Goal: Task Accomplishment & Management: Use online tool/utility

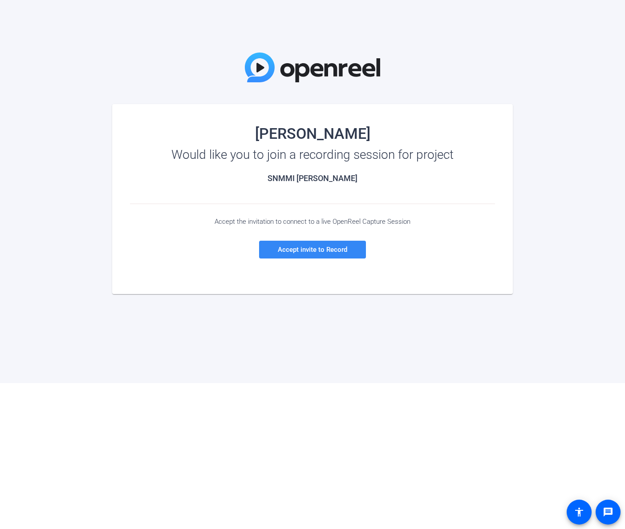
click at [334, 252] on span "Accept invite to Record" at bounding box center [312, 250] width 69 height 8
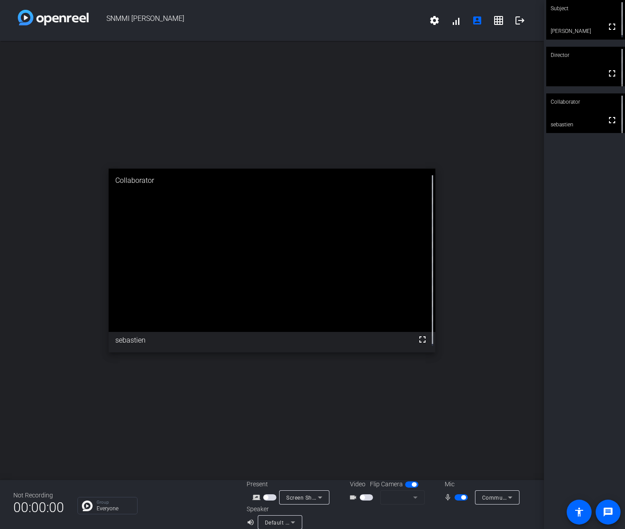
click at [494, 493] on div "Communications - Headset Microphone (2- Plantronics Savi 8200 Office Series)" at bounding box center [495, 497] width 26 height 11
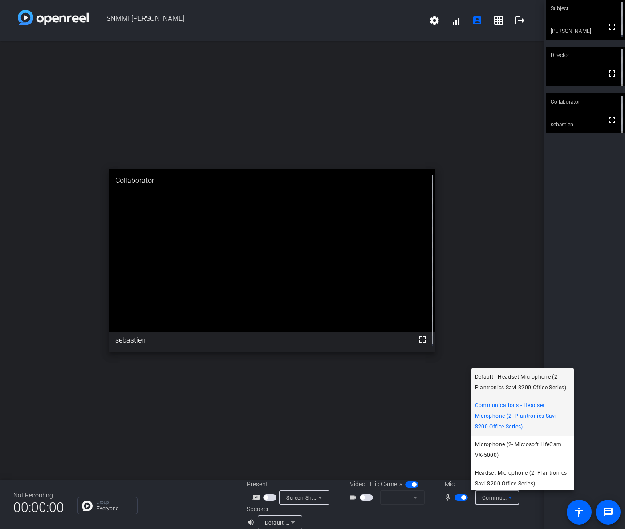
click at [507, 381] on span "Default - Headset Microphone (2- Plantronics Savi 8200 Office Series)" at bounding box center [522, 382] width 95 height 21
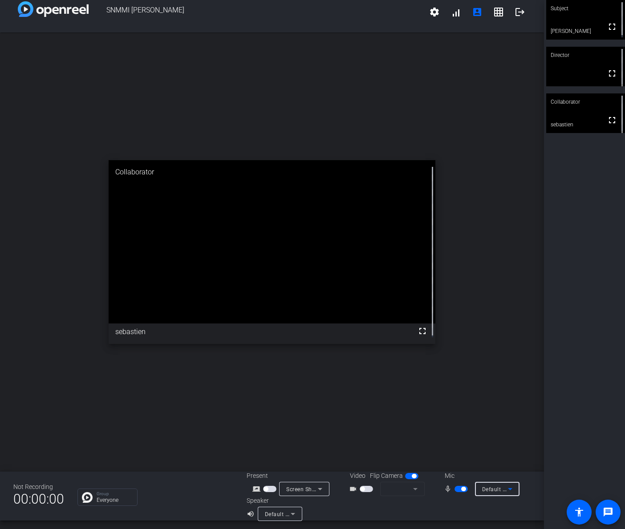
scroll to position [10, 0]
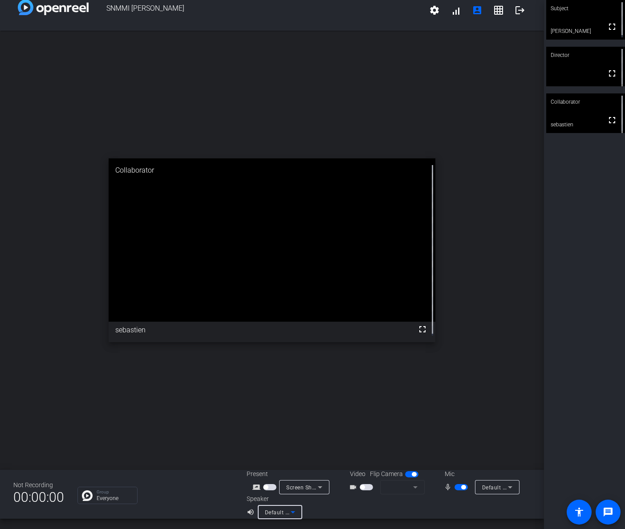
click at [283, 510] on span "Default - DELL U4320Q (Intel(R) Display Audio)" at bounding box center [325, 512] width 121 height 7
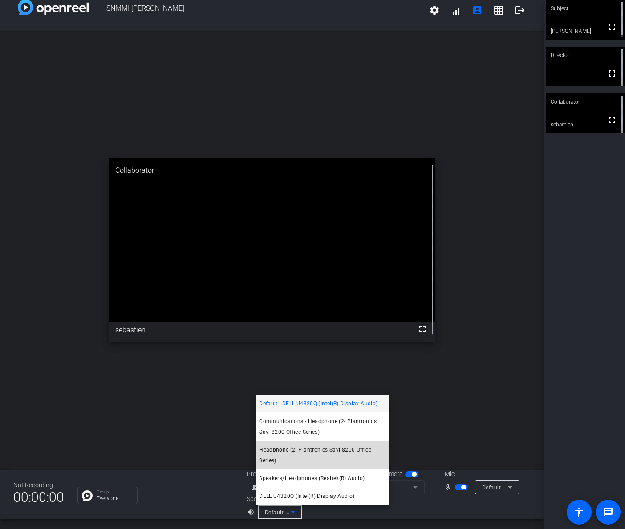
click at [313, 449] on span "Headphone (2- Plantronics Savi 8200 Office Series)" at bounding box center [322, 455] width 126 height 21
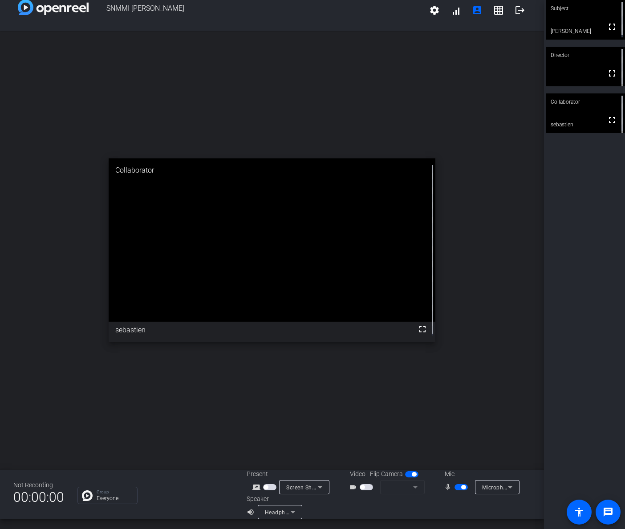
click at [369, 488] on span "button" at bounding box center [366, 487] width 13 height 6
click at [404, 490] on span "Microsoft LifeCam VX-5000 (045e:0728)" at bounding box center [439, 487] width 105 height 7
click at [235, 71] on div at bounding box center [312, 264] width 625 height 529
click at [294, 511] on icon at bounding box center [293, 512] width 11 height 11
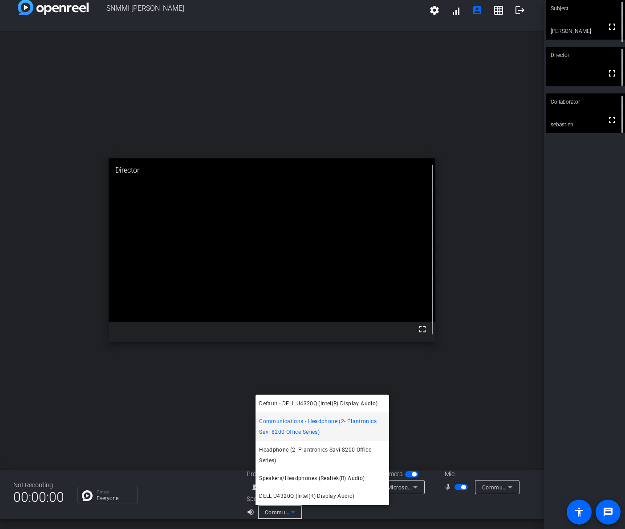
click at [199, 407] on div at bounding box center [312, 264] width 625 height 529
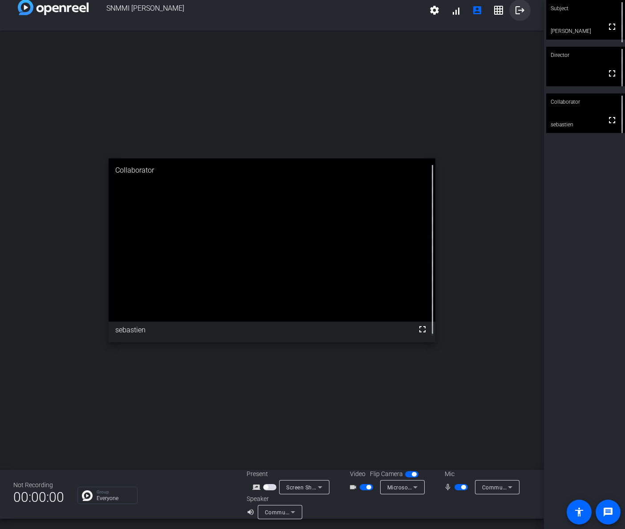
click at [515, 8] on mat-icon "logout" at bounding box center [520, 10] width 11 height 11
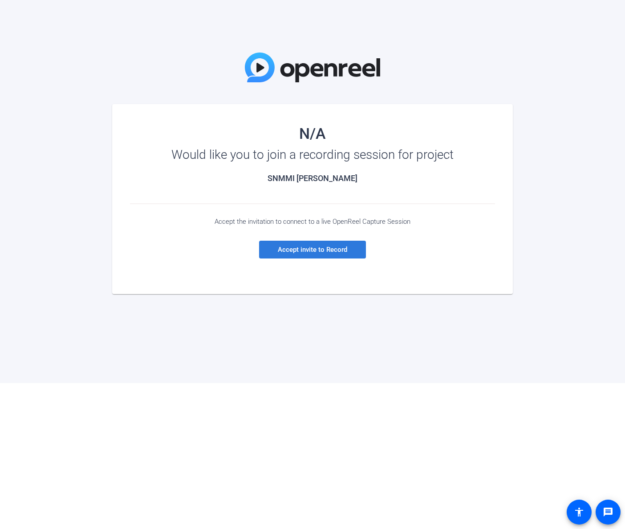
click at [305, 249] on span "Accept invite to Record" at bounding box center [312, 250] width 69 height 8
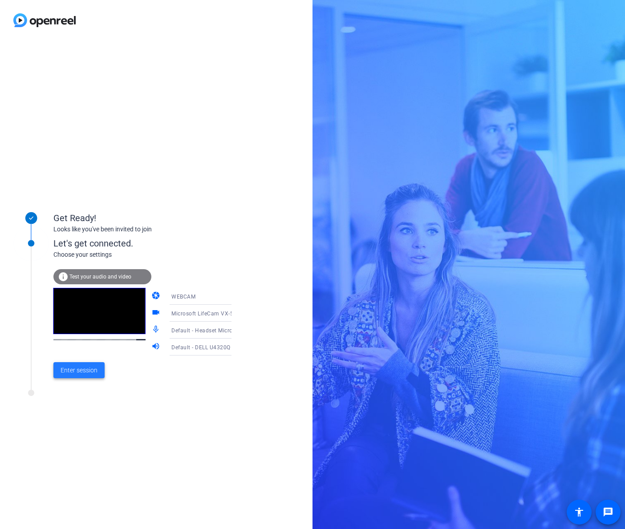
click at [70, 369] on span "Enter session" at bounding box center [79, 370] width 37 height 9
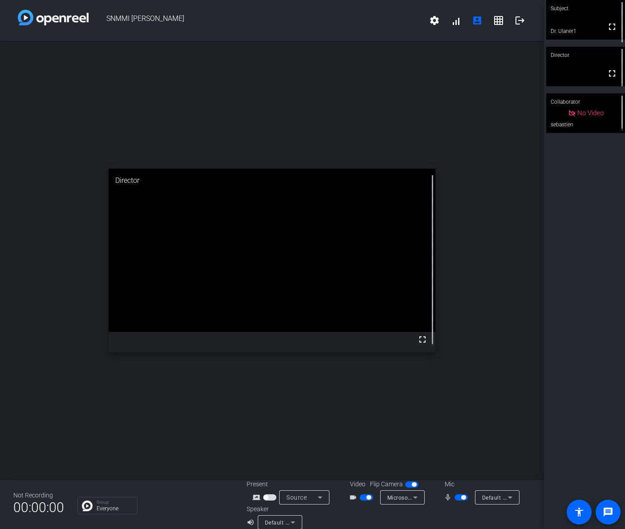
click at [505, 496] on icon at bounding box center [510, 497] width 11 height 11
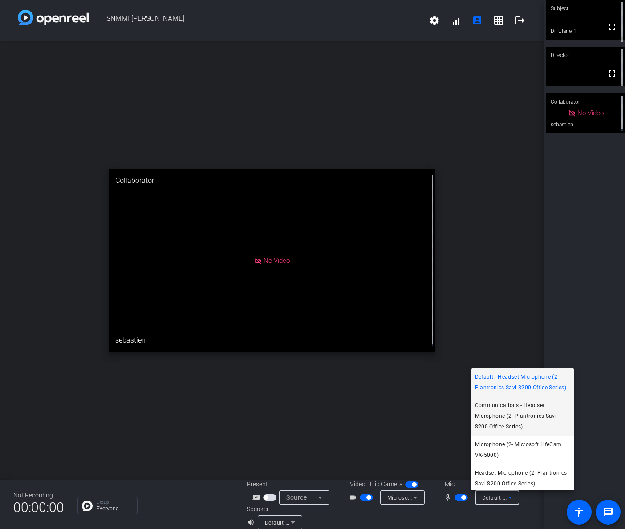
click at [499, 427] on span "Communications - Headset Microphone (2- Plantronics Savi 8200 Office Series)" at bounding box center [522, 416] width 95 height 32
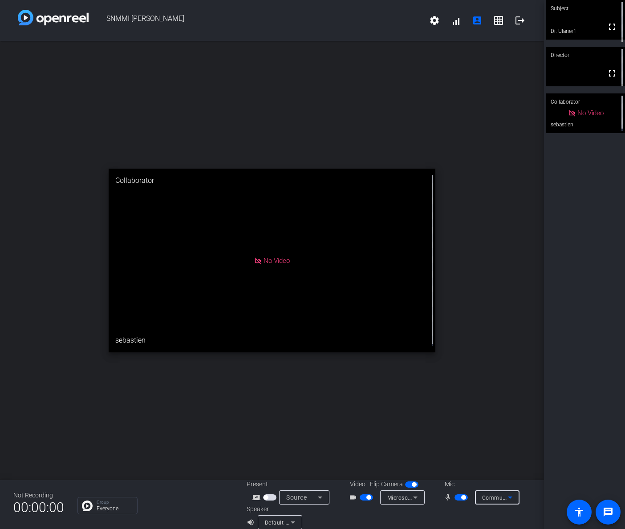
click at [280, 519] on div "Default - DELL U4320Q (Intel(R) Display Audio)" at bounding box center [278, 522] width 26 height 11
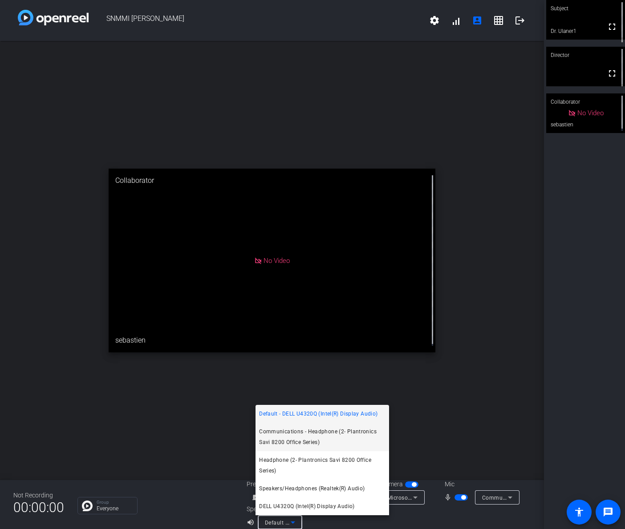
click at [289, 441] on span "Communications - Headphone (2- Plantronics Savi 8200 Office Series)" at bounding box center [322, 436] width 126 height 21
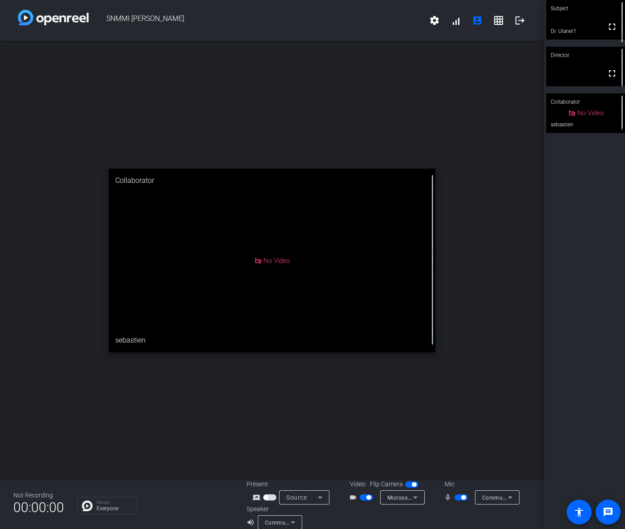
click at [273, 497] on span "button" at bounding box center [269, 498] width 13 height 6
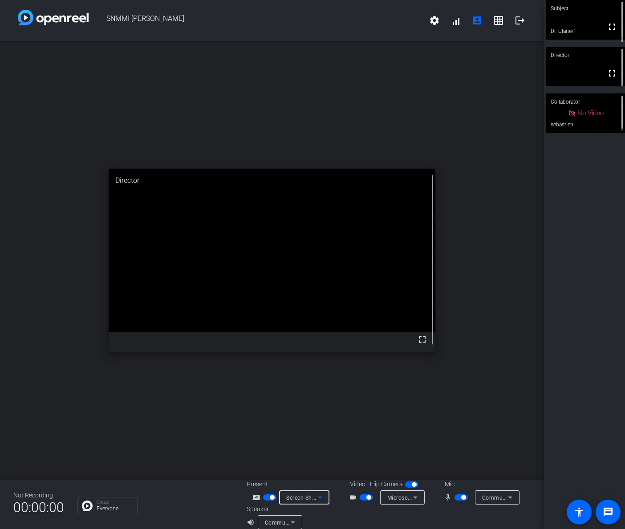
click at [299, 501] on div "Screen Sharing" at bounding box center [302, 497] width 32 height 11
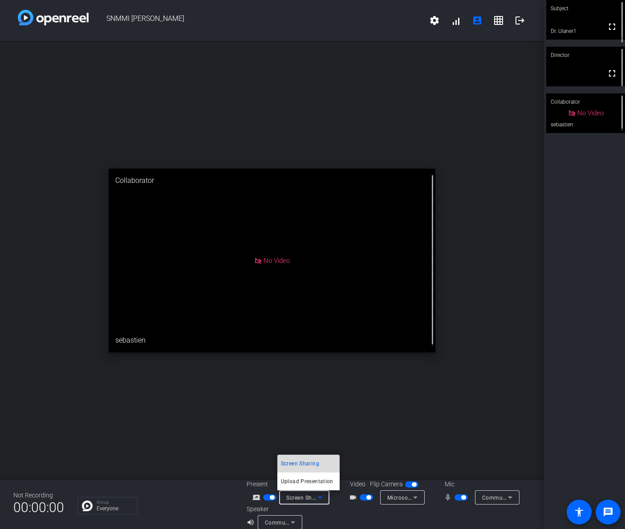
click at [300, 463] on span "Screen Sharing" at bounding box center [300, 463] width 38 height 11
click at [304, 494] on div "Screen Sharing" at bounding box center [302, 497] width 32 height 11
click at [194, 423] on div at bounding box center [312, 264] width 625 height 529
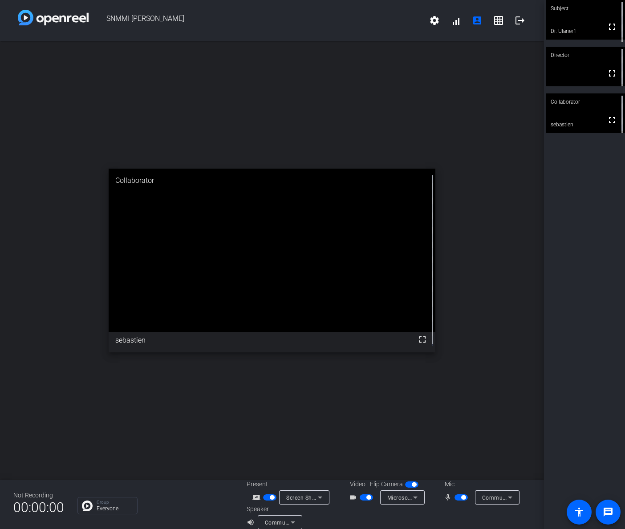
click at [318, 497] on icon at bounding box center [320, 498] width 4 height 2
click at [304, 462] on span "Screen Sharing" at bounding box center [300, 463] width 38 height 11
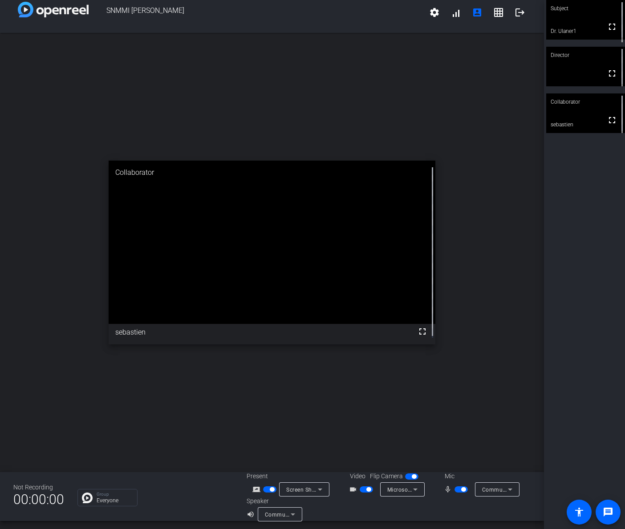
scroll to position [10, 0]
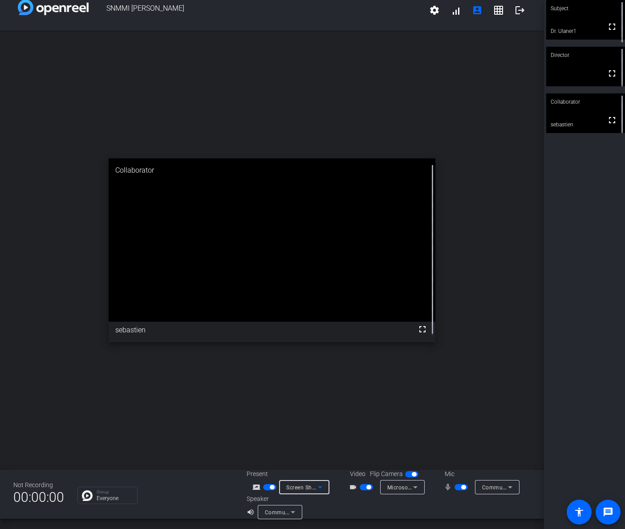
click at [319, 485] on icon at bounding box center [320, 487] width 11 height 11
click at [263, 490] on div at bounding box center [312, 264] width 625 height 529
click at [264, 488] on span "button" at bounding box center [269, 487] width 13 height 6
click at [302, 489] on span "Screen Sharing" at bounding box center [305, 487] width 39 height 7
click at [216, 418] on div at bounding box center [312, 264] width 625 height 529
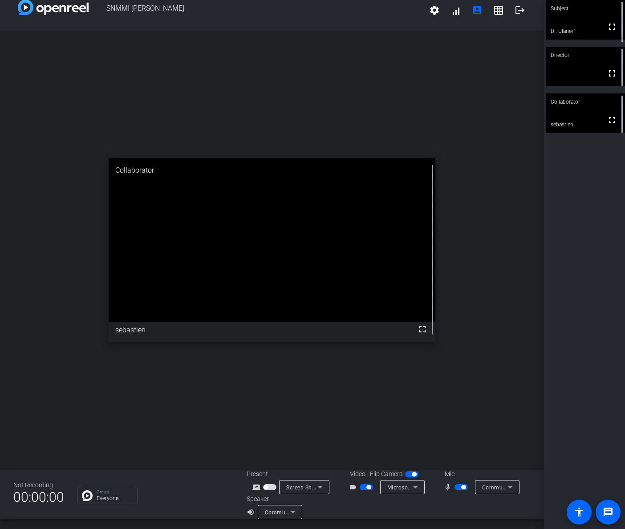
click at [271, 488] on span "button" at bounding box center [269, 487] width 13 height 6
